Goal: Register for event/course

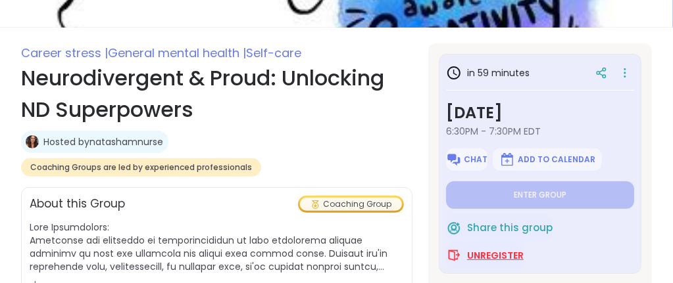
type textarea "*"
click at [476, 251] on span "Unregister" at bounding box center [495, 255] width 57 height 13
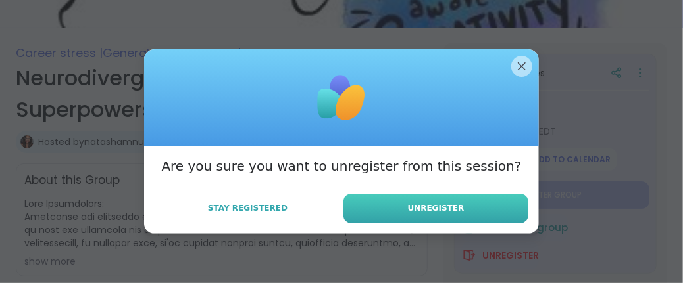
click at [439, 215] on button "Unregister" at bounding box center [435, 209] width 185 height 30
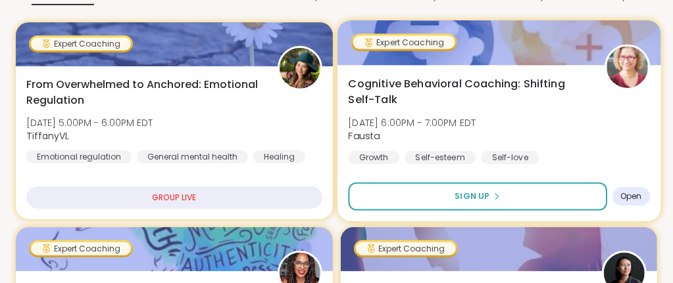
scroll to position [265, 0]
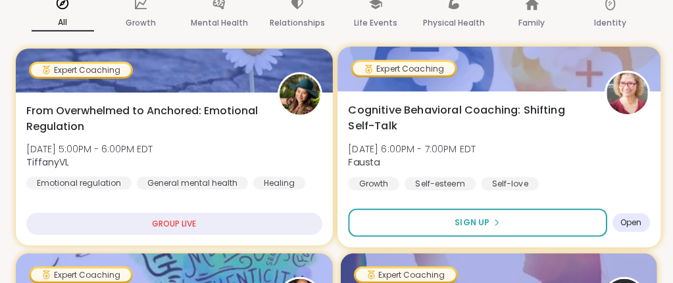
click at [426, 120] on span "Cognitive Behavioral Coaching: Shifting Self-Talk" at bounding box center [468, 118] width 241 height 32
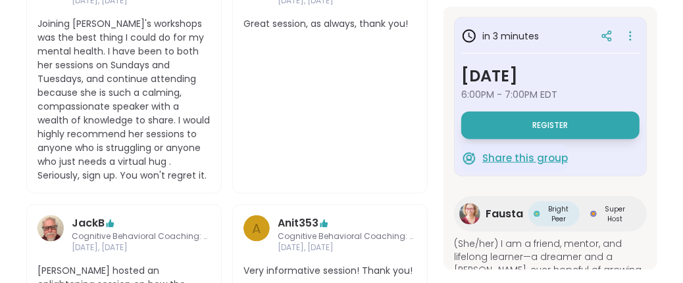
scroll to position [867, 0]
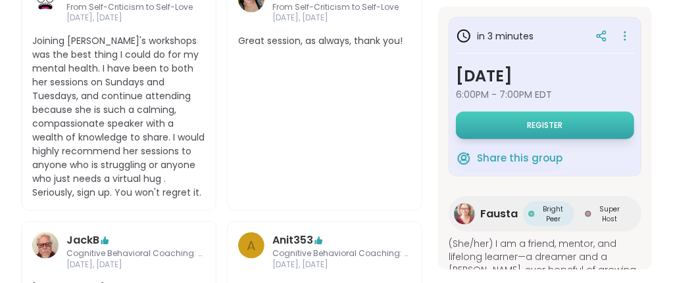
click at [520, 127] on button "Register" at bounding box center [545, 126] width 178 height 28
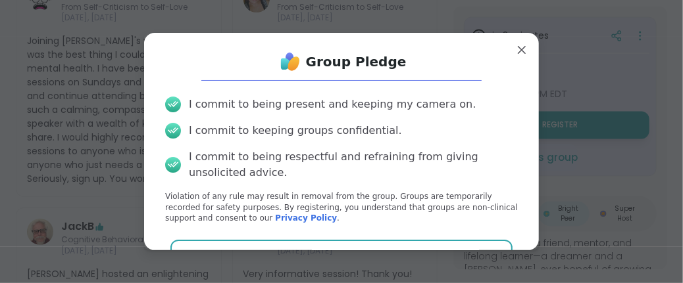
scroll to position [32, 0]
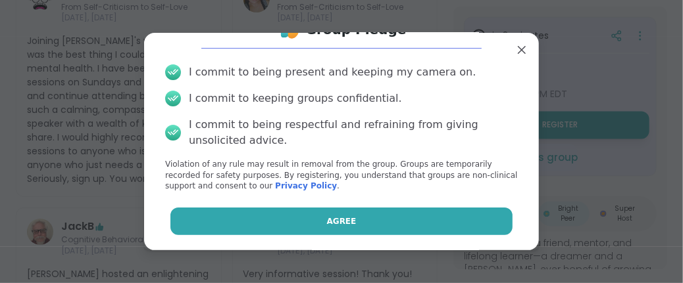
click at [352, 217] on button "Agree" at bounding box center [341, 222] width 343 height 28
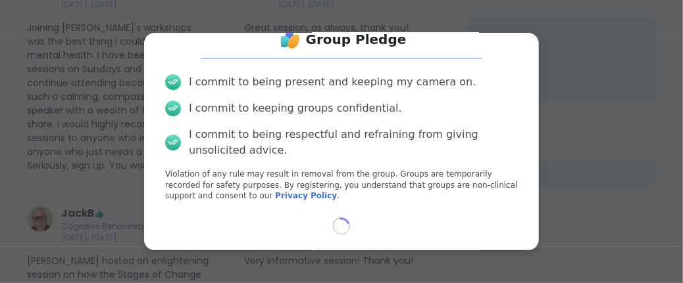
click at [352, 217] on div "Group Pledge I commit to being present and keeping my camera on. I commit to ke…" at bounding box center [342, 130] width 374 height 219
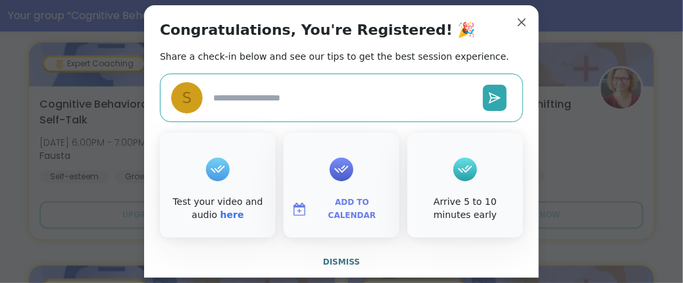
scroll to position [898, 0]
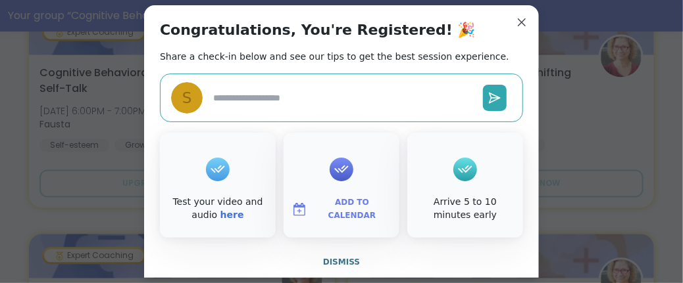
click at [297, 104] on textarea at bounding box center [343, 98] width 270 height 24
type textarea "*"
type textarea "**"
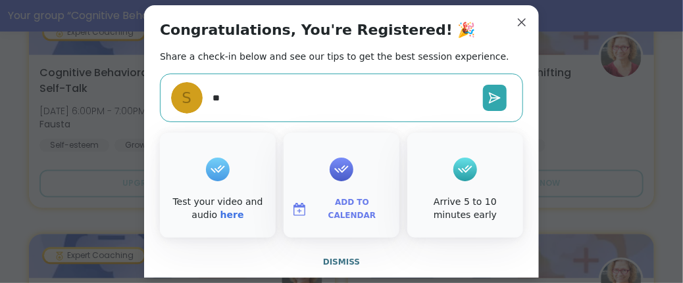
type textarea "*"
type textarea "***"
type textarea "*"
type textarea "****"
type textarea "*"
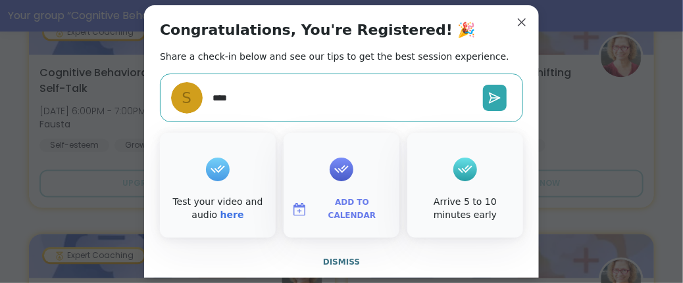
type textarea "****"
type textarea "*"
type textarea "******"
type textarea "*"
type textarea "*******"
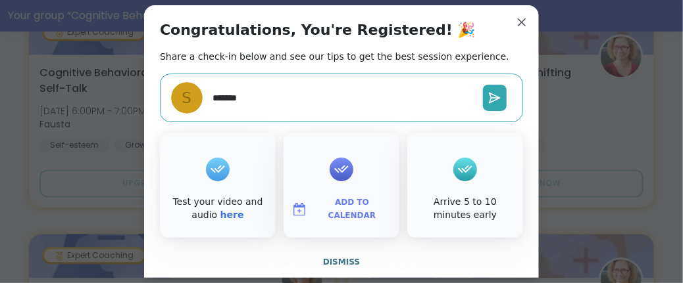
type textarea "*"
type textarea "********"
type textarea "*"
type textarea "*********"
type textarea "*"
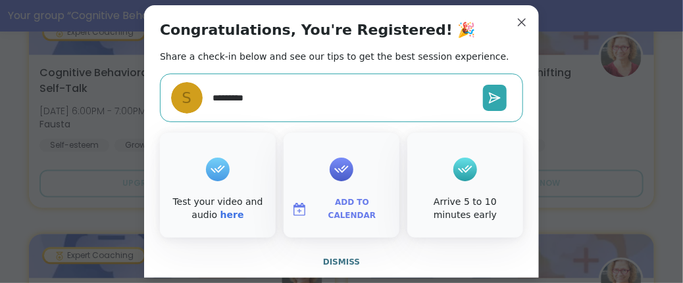
type textarea "**********"
type textarea "*"
type textarea "**********"
type textarea "*"
type textarea "**********"
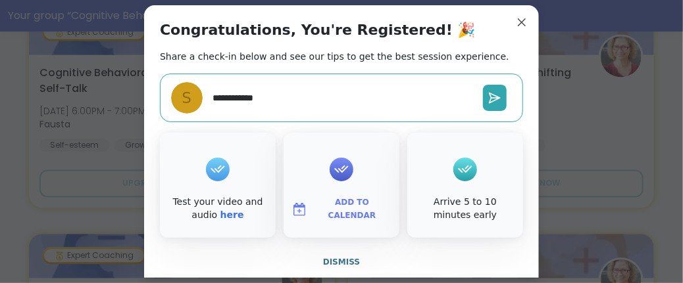
type textarea "*"
type textarea "**********"
type textarea "*"
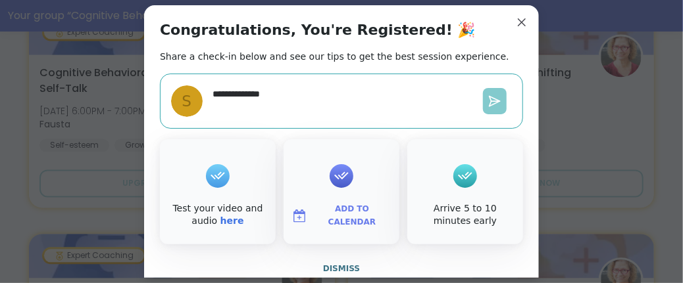
type textarea "**********"
click at [493, 106] on icon at bounding box center [494, 101] width 13 height 13
type textarea "*"
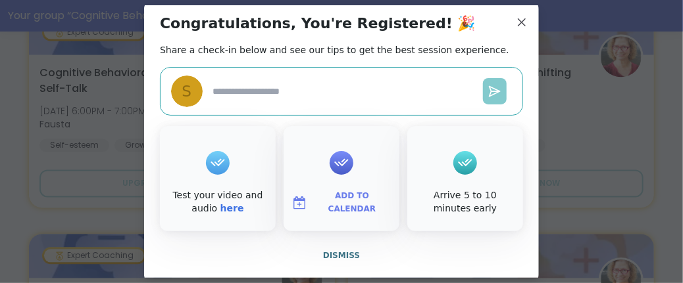
scroll to position [13, 0]
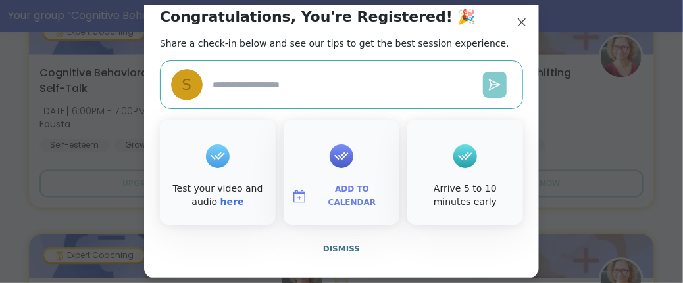
click at [439, 164] on div "Arrive 5 to 10 minutes early" at bounding box center [465, 172] width 116 height 105
click at [337, 188] on button "Add to Calendar" at bounding box center [341, 197] width 110 height 28
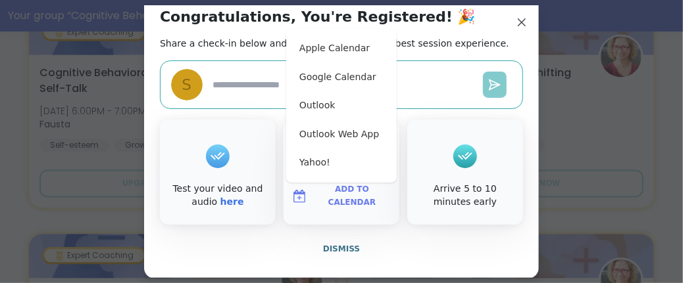
click at [235, 166] on div "Test your video and audio here" at bounding box center [218, 172] width 116 height 105
click at [208, 166] on div at bounding box center [218, 157] width 24 height 24
click at [220, 200] on link "here" at bounding box center [232, 202] width 24 height 11
click at [432, 174] on div "Arrive 5 to 10 minutes early" at bounding box center [465, 172] width 116 height 105
click at [335, 173] on button "Yahoo!" at bounding box center [341, 163] width 100 height 29
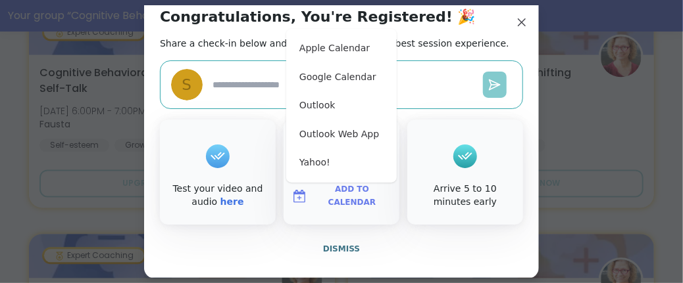
click at [417, 89] on textarea at bounding box center [343, 85] width 270 height 24
click at [446, 164] on div "Arrive 5 to 10 minutes early" at bounding box center [465, 172] width 116 height 105
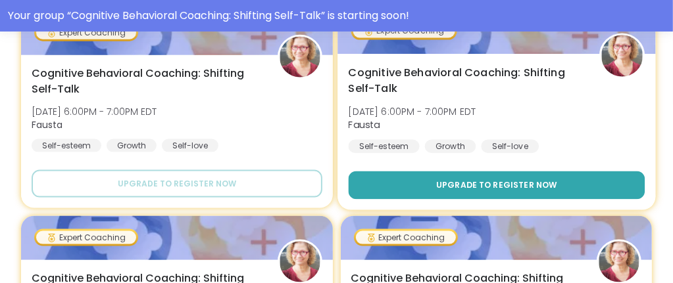
click at [506, 180] on span "Upgrade to register now" at bounding box center [495, 186] width 121 height 12
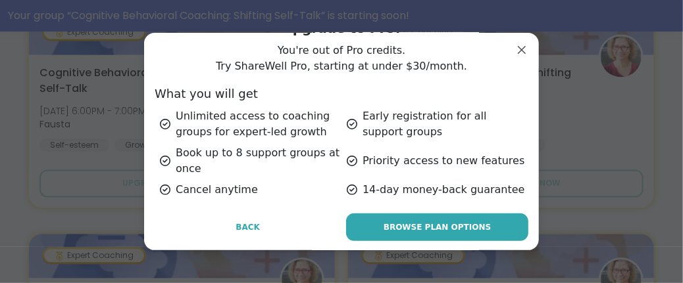
scroll to position [69, 0]
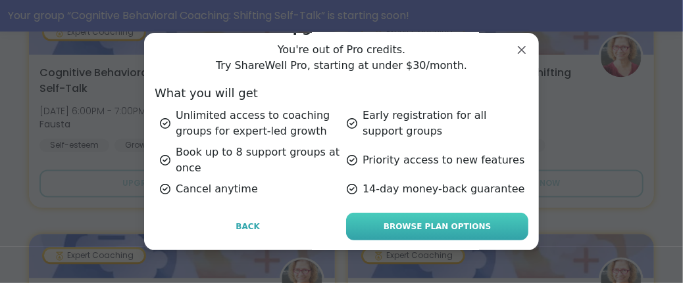
click at [370, 226] on link "Browse Plan Options" at bounding box center [437, 227] width 182 height 28
type textarea "*"
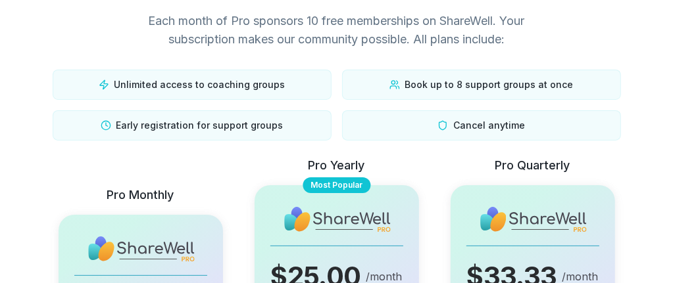
scroll to position [66, 0]
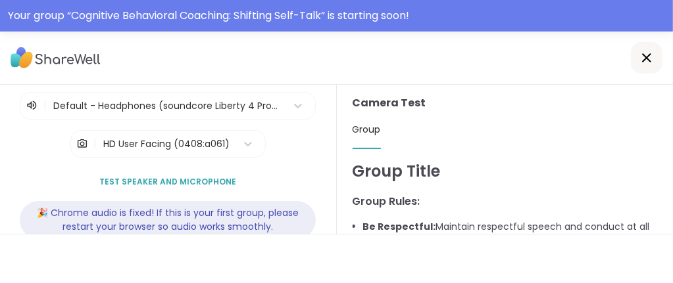
scroll to position [32, 0]
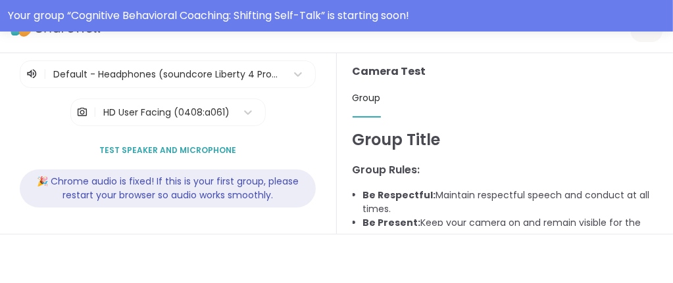
click at [236, 149] on span "Test speaker and microphone" at bounding box center [167, 151] width 137 height 12
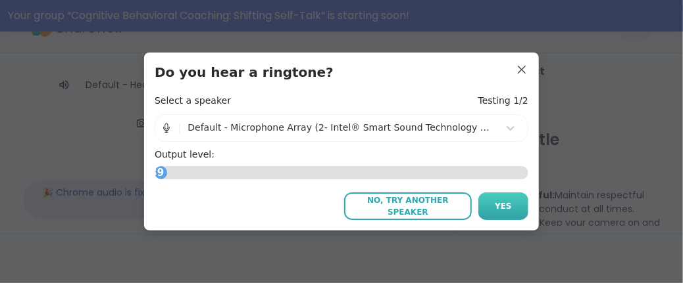
click at [505, 207] on button "Yes" at bounding box center [503, 207] width 50 height 28
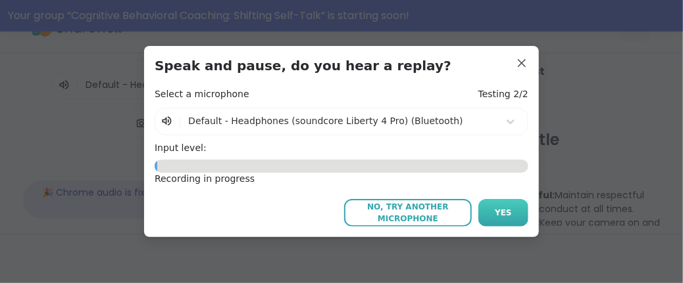
click at [502, 208] on span "Yes" at bounding box center [503, 213] width 17 height 12
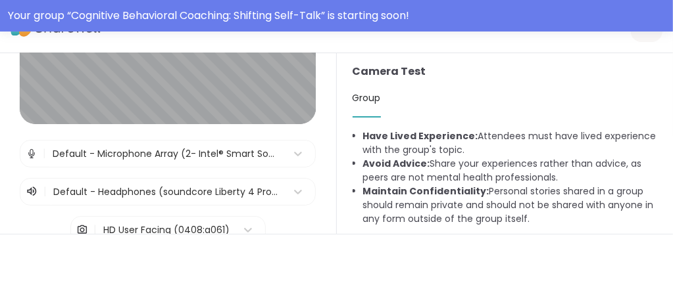
scroll to position [132, 0]
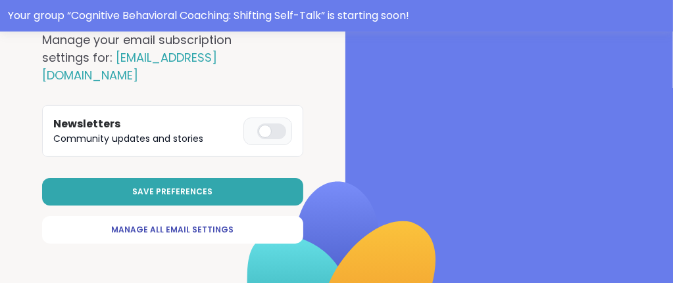
scroll to position [81, 0]
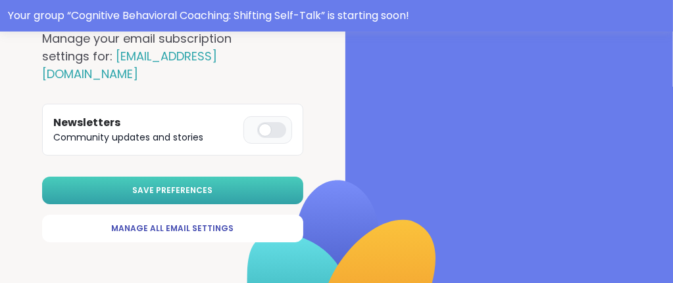
click at [216, 190] on button "Save Preferences" at bounding box center [172, 191] width 261 height 28
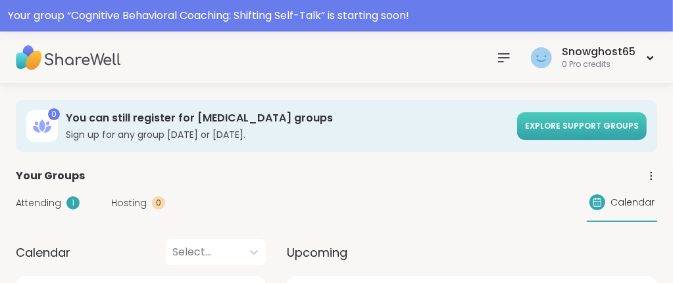
click at [582, 130] on span "Explore support groups" at bounding box center [582, 125] width 114 height 11
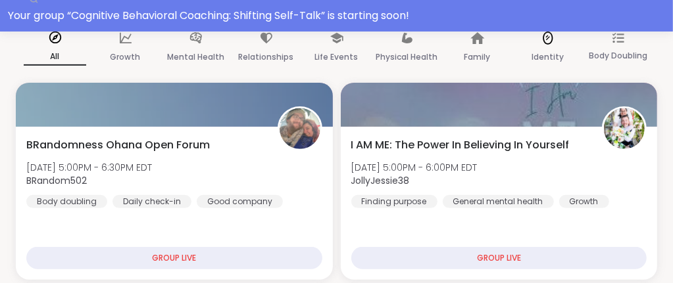
scroll to position [263, 0]
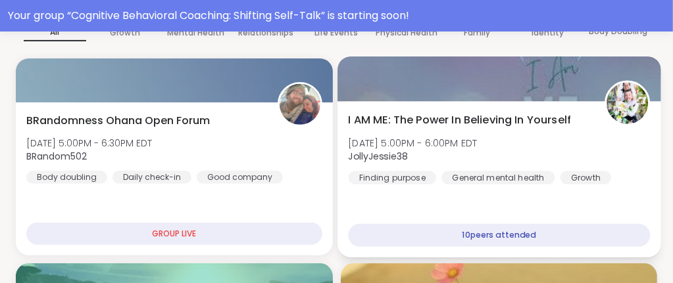
click at [522, 237] on div "10 peers attended" at bounding box center [498, 235] width 301 height 23
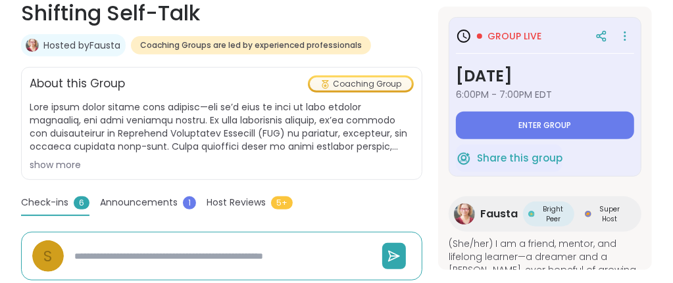
scroll to position [295, 0]
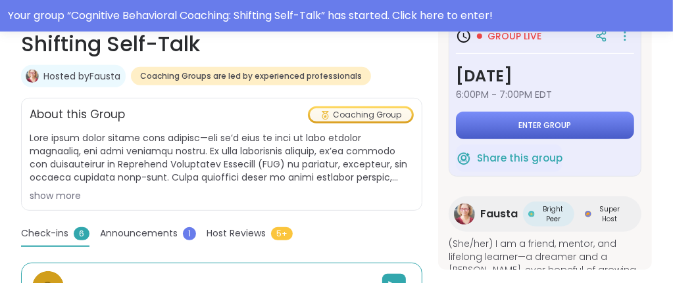
click at [497, 132] on button "Enter group" at bounding box center [545, 126] width 178 height 28
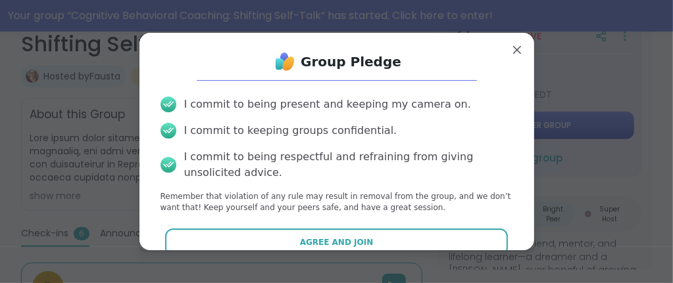
click at [497, 132] on div "I commit to keeping groups confidential." at bounding box center [336, 131] width 353 height 16
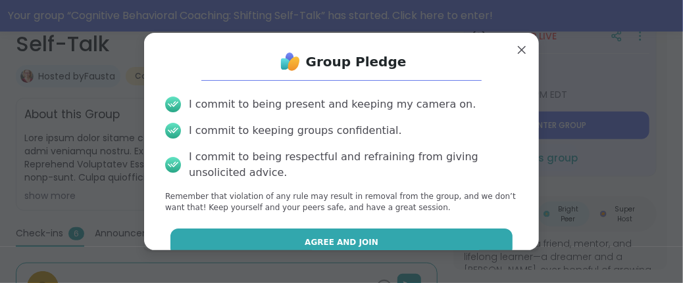
click at [358, 235] on button "Agree and Join" at bounding box center [341, 243] width 343 height 28
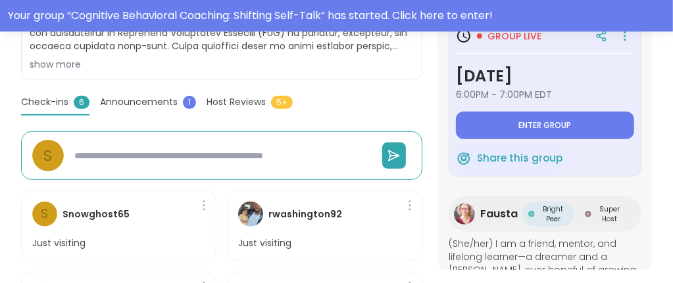
type textarea "*"
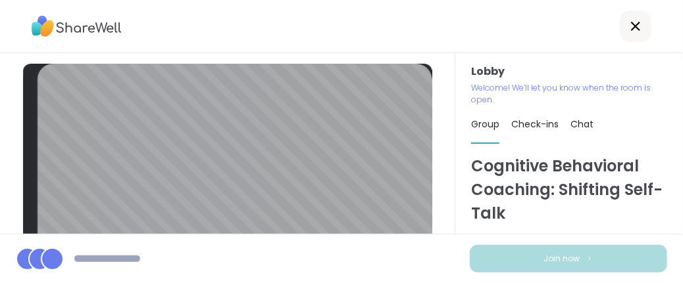
click at [294, 251] on div "Join now" at bounding box center [341, 258] width 683 height 49
